Goal: Check status

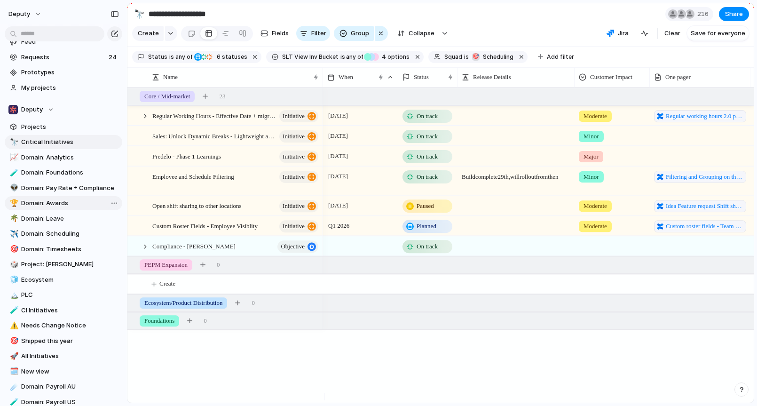
scroll to position [10, 0]
click at [30, 236] on span "Domain: Scheduling" at bounding box center [70, 232] width 98 height 9
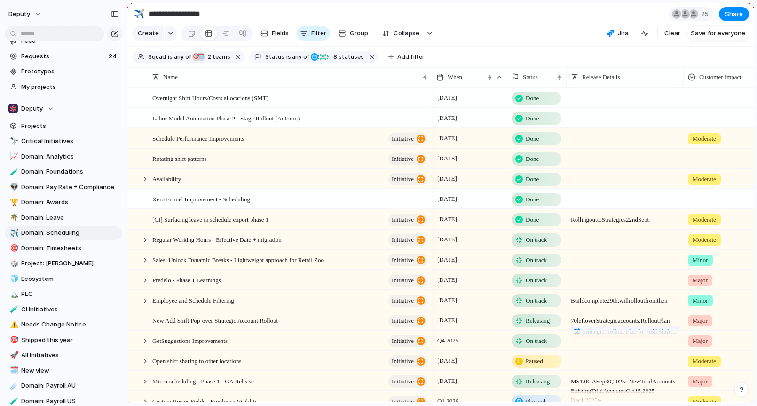
type input "**********"
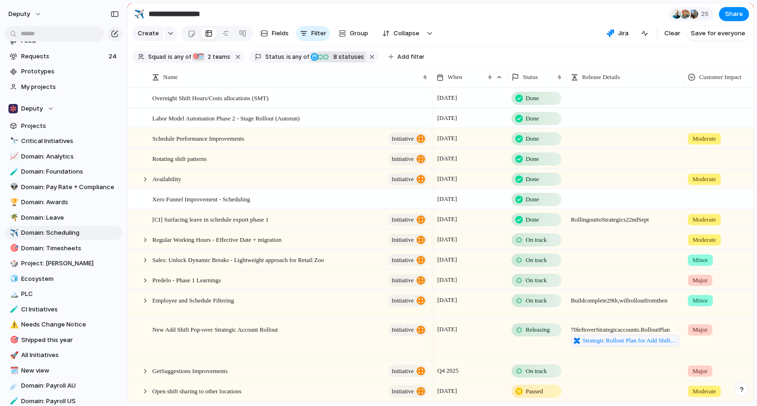
click at [334, 61] on span "8 statuses" at bounding box center [347, 57] width 33 height 8
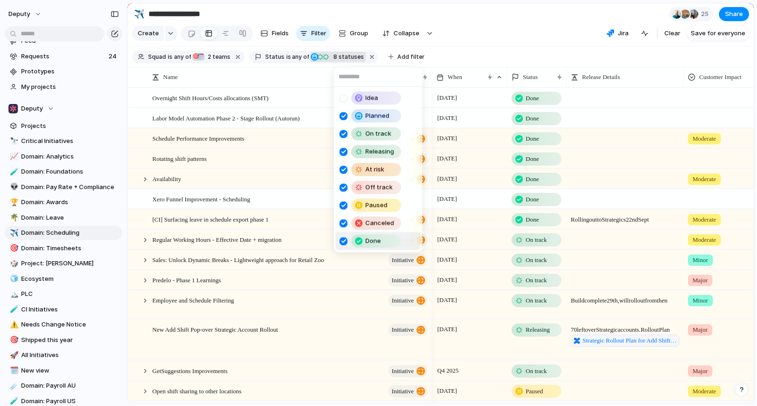
click at [341, 245] on div at bounding box center [344, 241] width 8 height 8
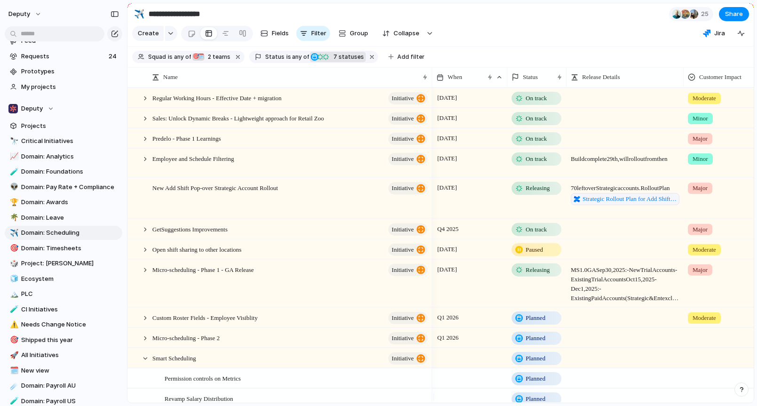
click at [512, 58] on div "Idea Planned On track Releasing At risk Off track Paused Canceled Done" at bounding box center [378, 203] width 757 height 406
click at [140, 166] on div at bounding box center [136, 166] width 17 height 34
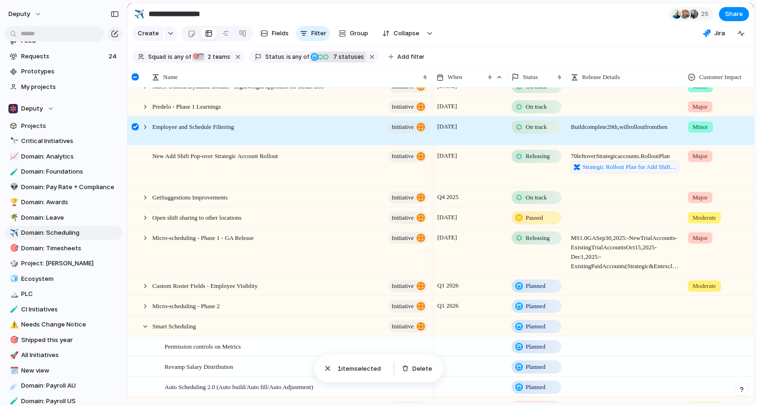
scroll to position [42, 0]
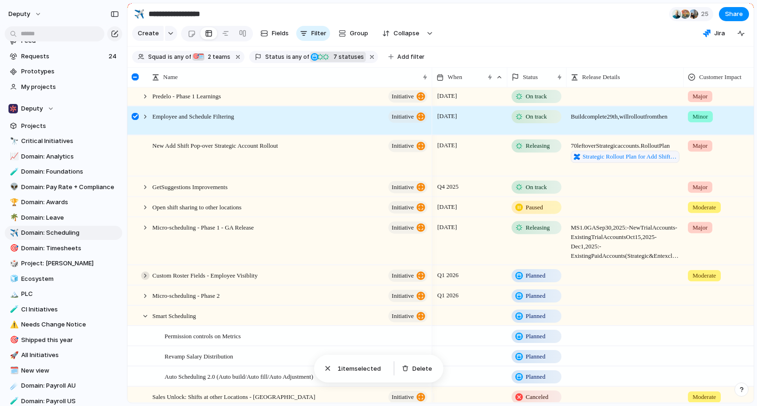
click at [145, 280] on div at bounding box center [145, 275] width 8 height 8
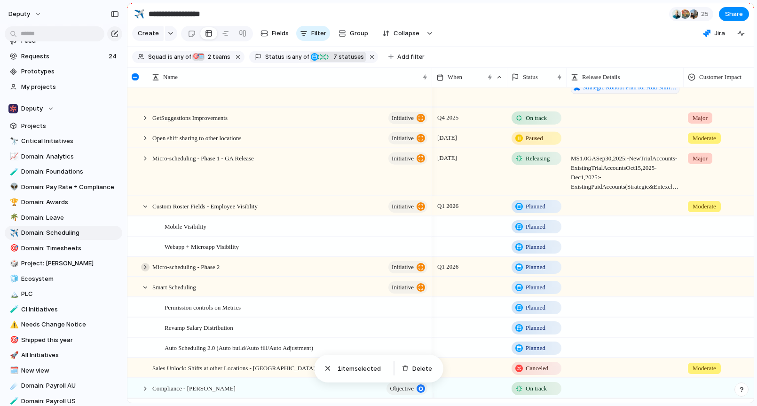
scroll to position [135, 0]
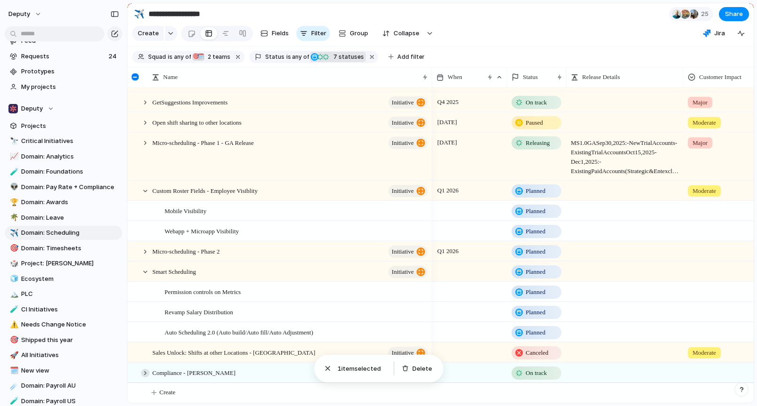
click at [145, 375] on div at bounding box center [145, 373] width 8 height 8
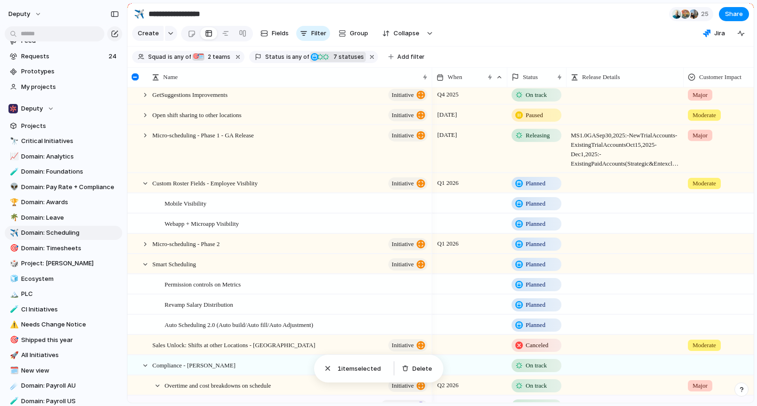
scroll to position [256, 0]
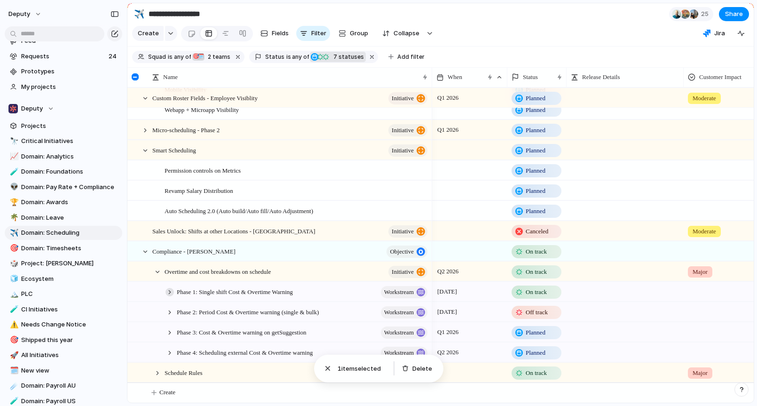
click at [170, 291] on div at bounding box center [170, 292] width 8 height 8
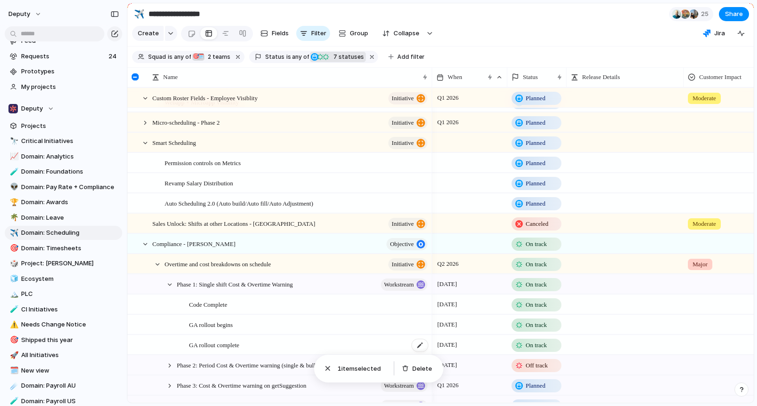
scroll to position [317, 0]
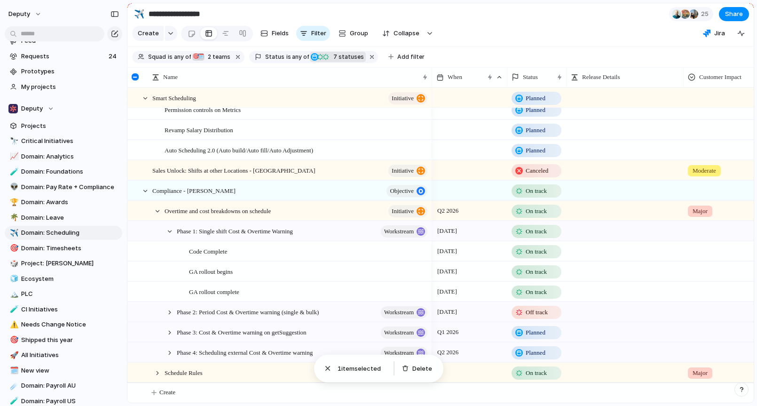
click at [161, 209] on div at bounding box center [157, 211] width 8 height 8
